Goal: Find specific fact

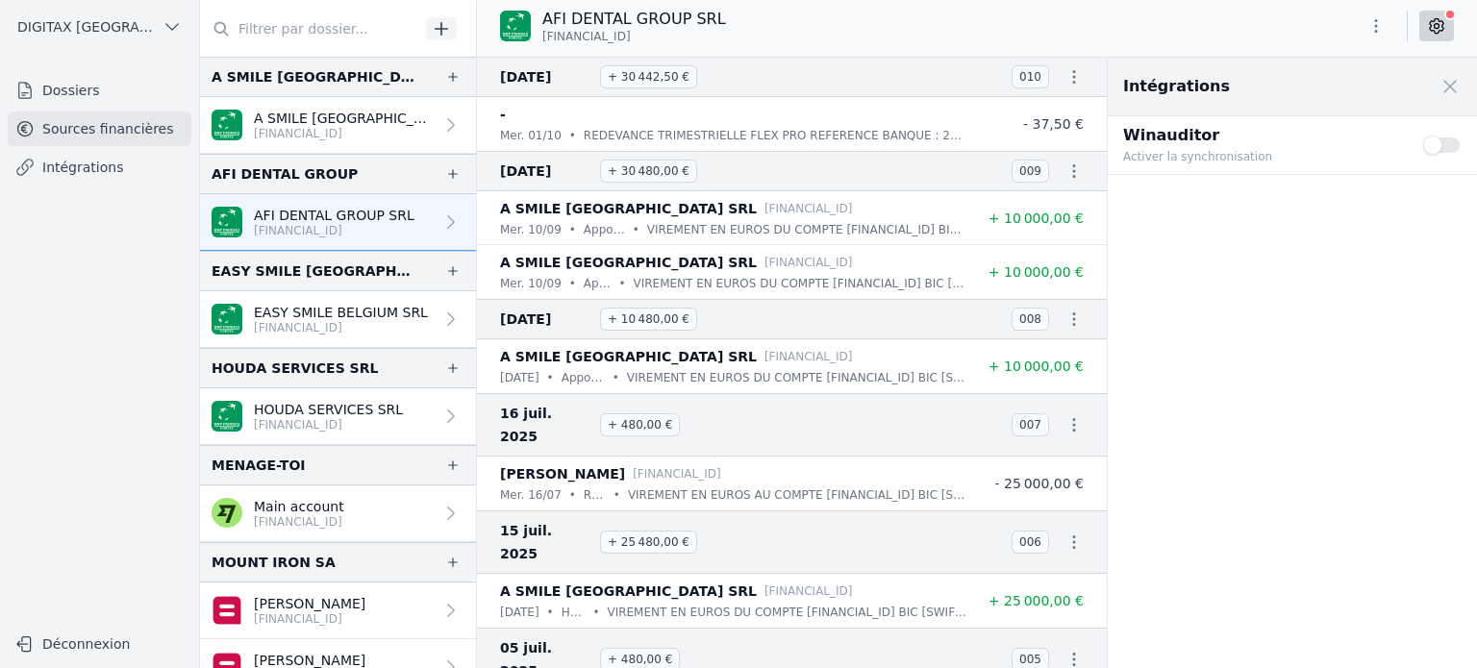
copy span "[FINANCIAL_ID]"
drag, startPoint x: 654, startPoint y: 34, endPoint x: 539, endPoint y: 38, distance: 115.5
click at [539, 38] on div "AFI DENTAL GROUP SRL [FINANCIAL_ID]" at bounding box center [613, 26] width 226 height 37
click at [377, 308] on p "EASY SMILE BELGIUM SRL" at bounding box center [341, 312] width 174 height 19
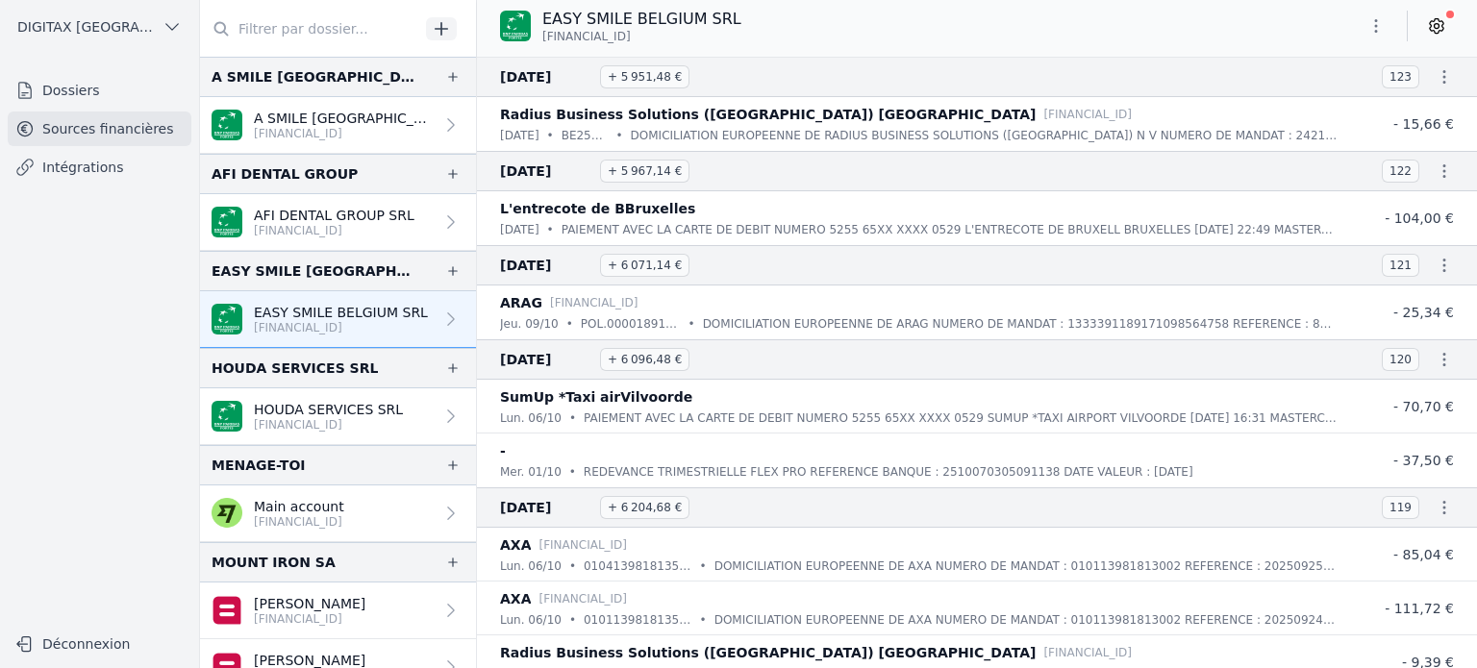
drag, startPoint x: 657, startPoint y: 39, endPoint x: 544, endPoint y: 43, distance: 112.6
click at [544, 43] on p "[FINANCIAL_ID]" at bounding box center [641, 36] width 199 height 15
copy span "[FINANCIAL_ID]"
